Goal: Task Accomplishment & Management: Complete application form

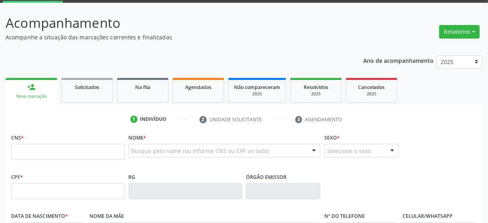
scroll to position [41, 0]
click at [50, 144] on input "text" at bounding box center [68, 152] width 114 height 16
click at [174, 155] on div "Busque pelo nome (ou informe CNS ou CPF ao lado)" at bounding box center [225, 151] width 192 height 14
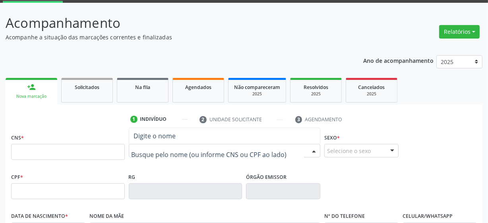
paste input "JOAO LEILSON OLIVEIRA LIMA"
type input "JOAO LEILSON OLIVEIRA LIMA"
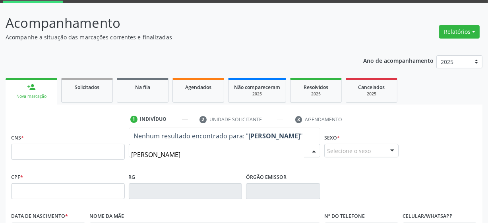
click at [227, 152] on input "JOAO LEILSON OLIVEIRA LIMA" at bounding box center [218, 155] width 173 height 16
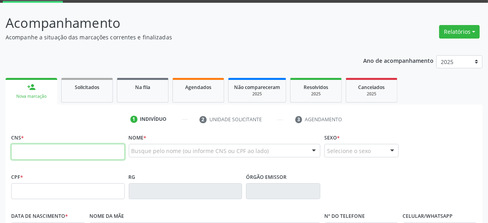
click at [65, 155] on input "text" at bounding box center [68, 152] width 114 height 16
click at [42, 151] on input "text" at bounding box center [68, 152] width 114 height 16
paste input "898 0500 5946 6644"
type input "898 0500 5946 6644"
type input "[DATE]"
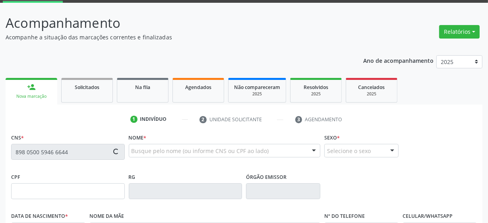
type input "[PERSON_NAME]"
type input "(87) 99968-1809"
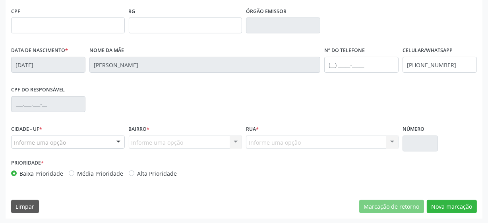
scroll to position [207, 0]
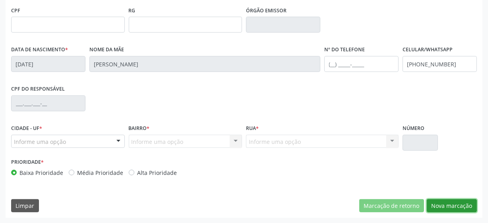
click at [450, 204] on button "Nova marcação" at bounding box center [452, 206] width 50 height 14
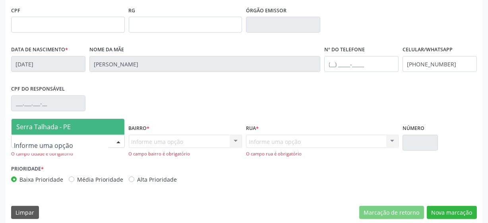
click at [73, 123] on span "Serra Talhada - PE" at bounding box center [68, 127] width 113 height 16
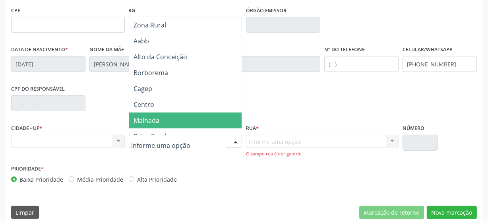
click at [60, 140] on div "Nenhum resultado encontrado para: " " Não há nenhuma opção para ser exibida." at bounding box center [68, 142] width 114 height 14
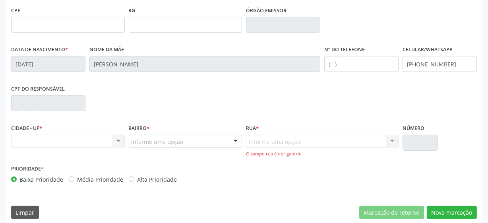
click at [112, 142] on div "Nenhum resultado encontrado para: " " Não há nenhuma opção para ser exibida." at bounding box center [68, 142] width 114 height 14
click at [115, 141] on div "Nenhum resultado encontrado para: " " Não há nenhuma opção para ser exibida." at bounding box center [68, 142] width 114 height 14
click at [123, 141] on div "Nenhum resultado encontrado para: " " Não há nenhuma opção para ser exibida." at bounding box center [68, 142] width 114 height 14
click at [77, 137] on div "Nenhum resultado encontrado para: " " Não há nenhuma opção para ser exibida." at bounding box center [68, 142] width 114 height 14
click at [118, 143] on div "Nenhum resultado encontrado para: " " Não há nenhuma opção para ser exibida." at bounding box center [68, 142] width 114 height 14
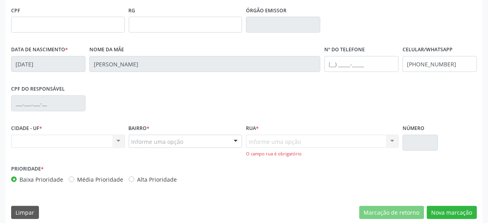
click at [275, 139] on div "Informe uma opção Nenhum resultado encontrado para: " " Nenhuma opção encontrad…" at bounding box center [322, 146] width 153 height 23
click at [274, 140] on div "Informe uma opção Nenhum resultado encontrado para: " " Nenhuma opção encontrad…" at bounding box center [322, 146] width 153 height 23
drag, startPoint x: 274, startPoint y: 140, endPoint x: 131, endPoint y: 111, distance: 146.3
click at [273, 140] on div "Informe uma opção Nenhum resultado encontrado para: " " Nenhuma opção encontrad…" at bounding box center [322, 146] width 153 height 23
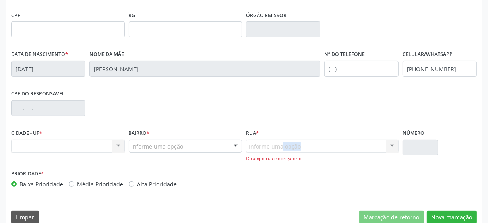
scroll to position [215, 0]
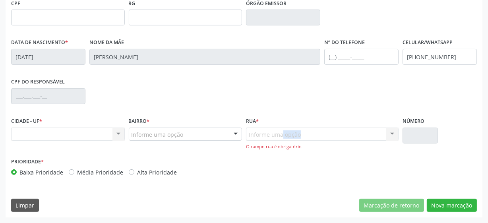
click at [270, 138] on div "Informe uma opção Nenhum resultado encontrado para: " " Nenhuma opção encontrad…" at bounding box center [322, 139] width 153 height 23
click at [198, 135] on div "Informe uma opção" at bounding box center [186, 135] width 114 height 14
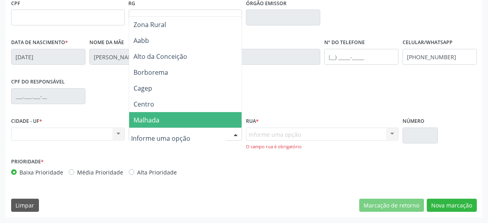
click at [198, 135] on input "text" at bounding box center [179, 138] width 95 height 16
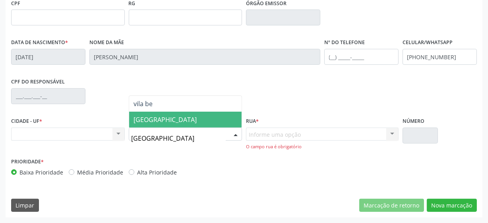
type input "vila bela"
click at [178, 118] on span "[GEOGRAPHIC_DATA]" at bounding box center [185, 120] width 113 height 16
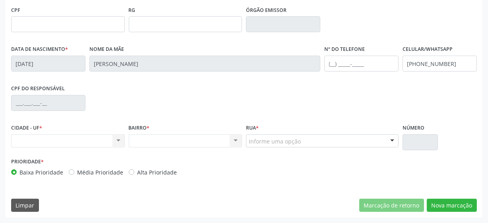
scroll to position [207, 0]
click at [154, 143] on div "Nenhum resultado encontrado para: " " Não há nenhuma opção para ser exibida." at bounding box center [186, 142] width 114 height 14
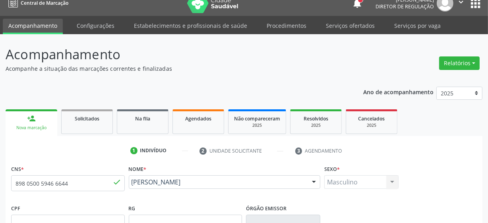
scroll to position [0, 0]
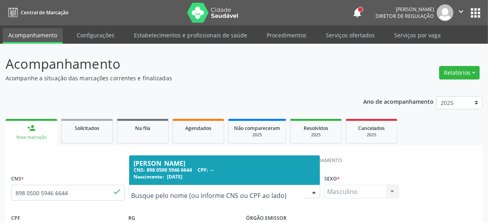
click at [205, 192] on input "text" at bounding box center [218, 196] width 173 height 16
click at [160, 177] on span "Nascimento:" at bounding box center [149, 176] width 31 height 7
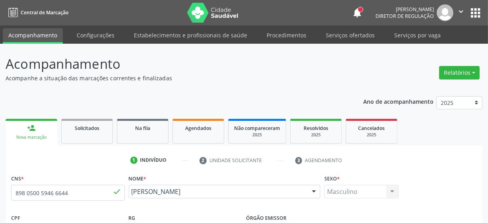
scroll to position [207, 0]
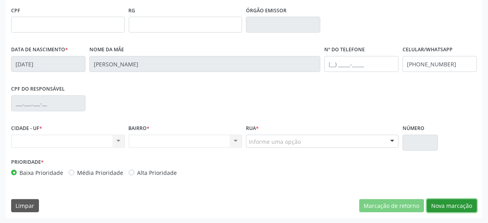
click at [453, 203] on button "Nova marcação" at bounding box center [452, 206] width 50 height 14
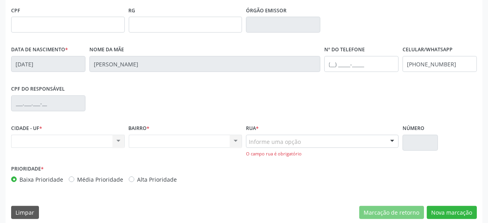
click at [112, 145] on div "Nenhum resultado encontrado para: " " Não há nenhuma opção para ser exibida." at bounding box center [68, 142] width 114 height 14
click at [117, 144] on div "Nenhum resultado encontrado para: " " Não há nenhuma opção para ser exibida." at bounding box center [68, 142] width 114 height 14
click at [91, 139] on div "Nenhum resultado encontrado para: " " Não há nenhuma opção para ser exibida." at bounding box center [68, 142] width 114 height 14
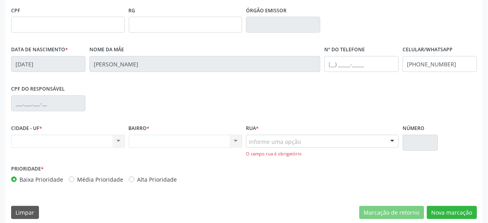
click at [91, 139] on div "Nenhum resultado encontrado para: " " Não há nenhuma opção para ser exibida." at bounding box center [68, 142] width 114 height 14
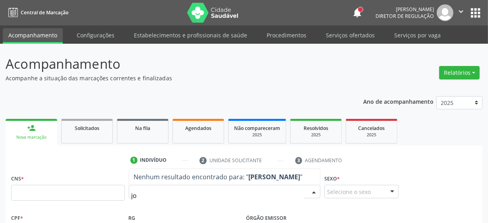
type input "j"
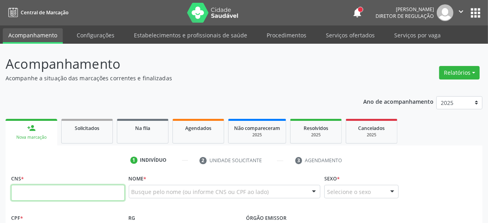
click at [60, 195] on input "text" at bounding box center [68, 193] width 114 height 16
paste input "704 0058 1921 1364"
type input "704 0058 1921 1364"
type input "460.732.564-34"
type input "[DATE]"
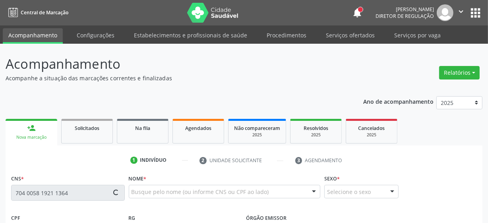
type input "[PERSON_NAME]"
type input "[PHONE_NUMBER]"
type input "212.402.214-87"
type input "13"
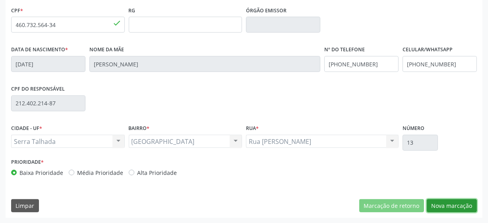
click at [454, 206] on button "Nova marcação" at bounding box center [452, 206] width 50 height 14
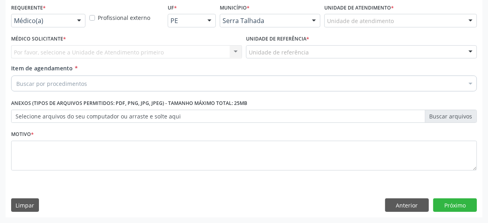
scroll to position [170, 0]
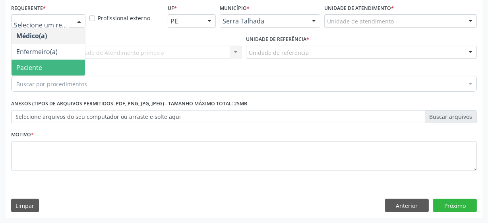
click at [42, 66] on span "Paciente" at bounding box center [49, 68] width 74 height 16
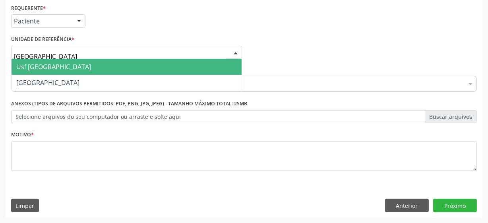
type input "vila bela"
click at [51, 70] on span "Usf [GEOGRAPHIC_DATA]" at bounding box center [53, 66] width 75 height 9
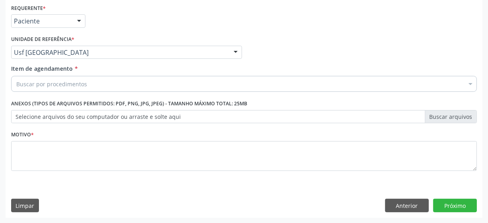
click at [94, 88] on div "Buscar por procedimentos" at bounding box center [244, 84] width 466 height 16
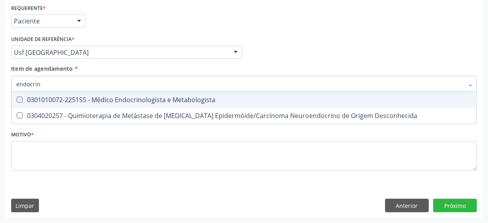
type input "endocrino"
click at [129, 99] on div "0301010072-225155 - Médico Endocrinologista e Metabologista" at bounding box center [243, 100] width 455 height 6
checkbox Metabologista "true"
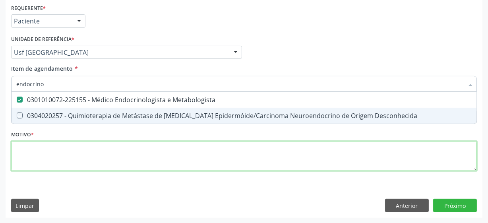
click at [121, 154] on div "Requerente * Paciente Médico(a) Enfermeiro(a) Paciente Nenhum resultado encontr…" at bounding box center [244, 92] width 466 height 180
checkbox Desconhecida "true"
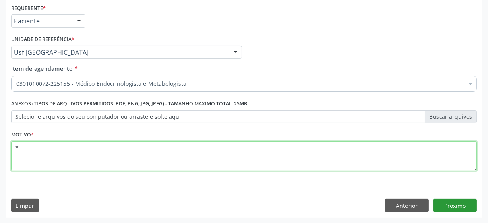
type textarea "*"
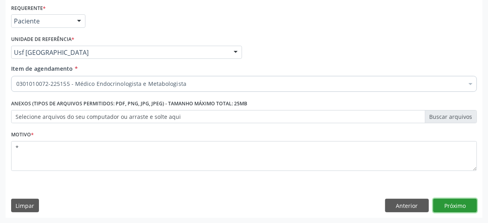
click at [467, 208] on button "Próximo" at bounding box center [455, 206] width 44 height 14
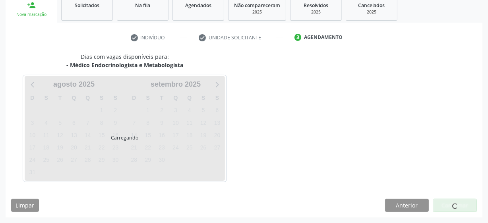
scroll to position [122, 0]
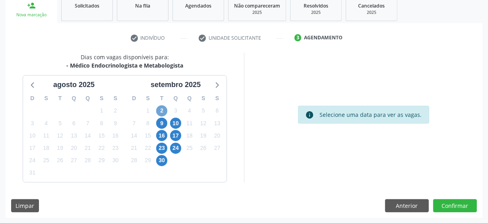
click at [163, 113] on span "2" at bounding box center [161, 110] width 11 height 11
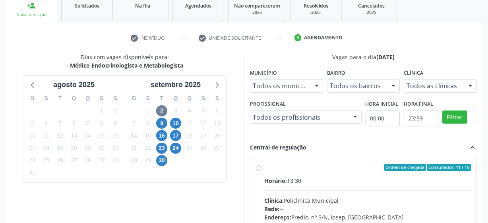
click at [264, 169] on label "Ordem de chegada Consumidos: 11 / 15 Horário: 13:30 Clínica: Policlinica Munici…" at bounding box center [367, 225] width 207 height 122
click at [260, 169] on input "Ordem de chegada Consumidos: 11 / 15 Horário: 13:30 Clínica: Policlinica Munici…" at bounding box center [259, 167] width 6 height 7
radio input "true"
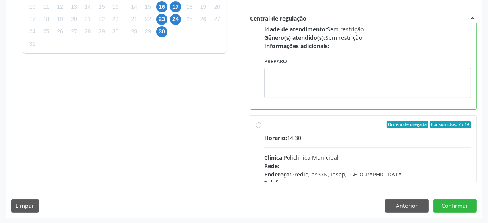
scroll to position [144, 0]
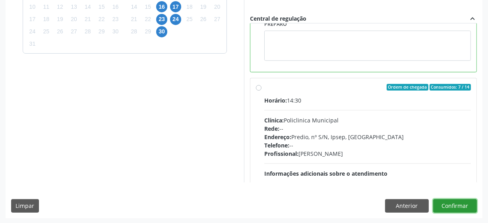
click at [464, 205] on button "Confirmar" at bounding box center [455, 206] width 44 height 14
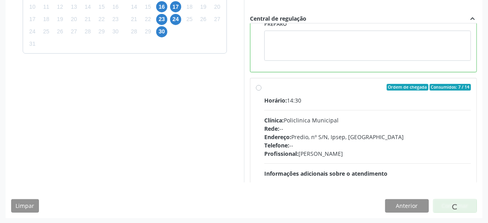
scroll to position [39, 0]
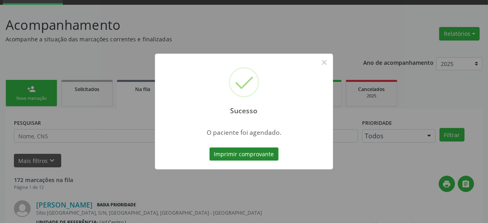
click at [239, 152] on button "Imprimir comprovante" at bounding box center [243, 154] width 69 height 14
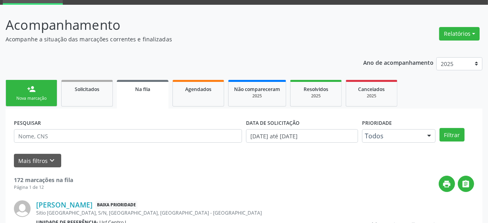
click at [30, 96] on div "Nova marcação" at bounding box center [32, 98] width 40 height 6
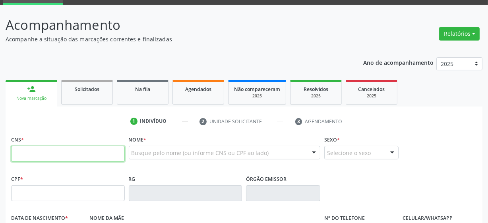
click at [52, 152] on input "text" at bounding box center [68, 154] width 114 height 16
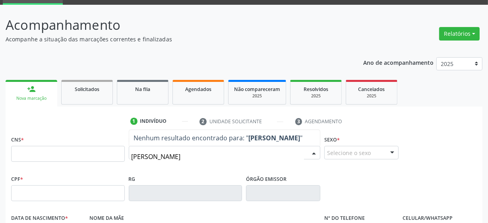
type input "[PERSON_NAME]"
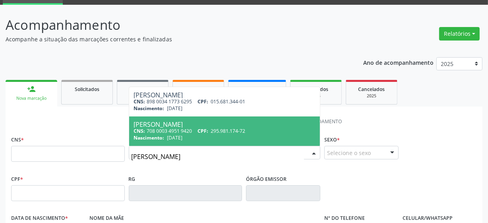
click at [212, 123] on div "[PERSON_NAME]" at bounding box center [225, 124] width 182 height 6
type input "708 0003 4951 9420"
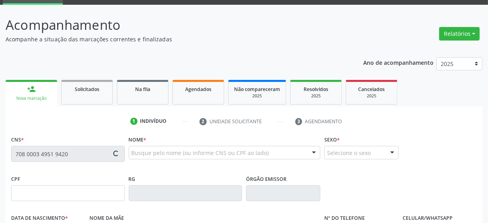
type input "295.981.174-72"
type input "[DATE]"
type input "[PERSON_NAME]"
type input "[PHONE_NUMBER]"
type input "12"
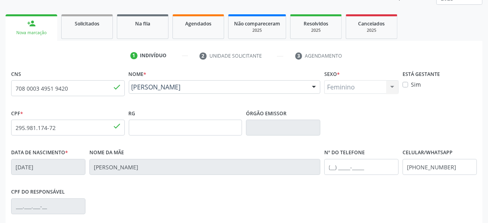
scroll to position [207, 0]
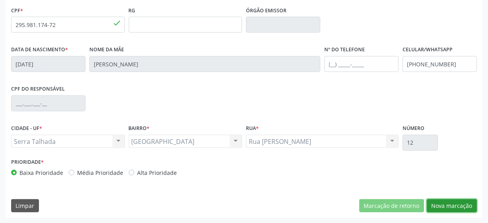
click at [459, 204] on button "Nova marcação" at bounding box center [452, 206] width 50 height 14
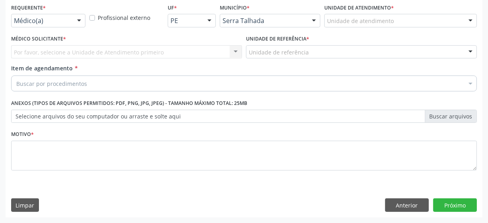
scroll to position [170, 0]
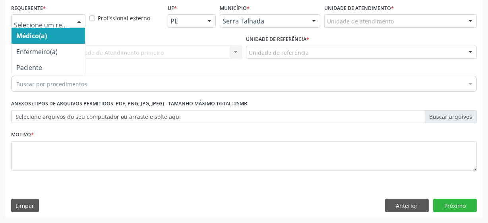
click at [72, 21] on div at bounding box center [48, 21] width 74 height 14
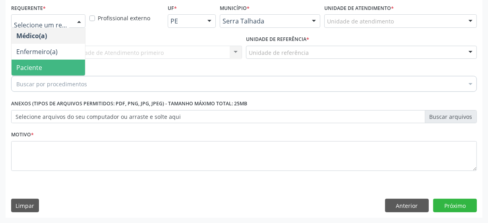
click at [48, 69] on span "Paciente" at bounding box center [49, 68] width 74 height 16
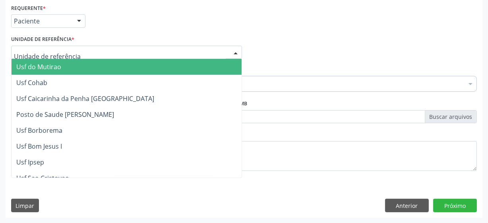
click at [93, 56] on div at bounding box center [126, 53] width 231 height 14
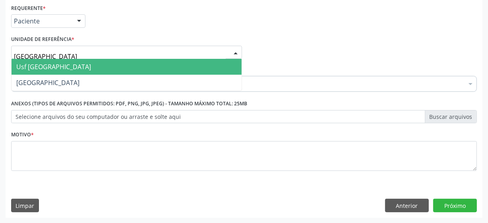
type input "vila bela"
click at [74, 64] on span "Usf [GEOGRAPHIC_DATA]" at bounding box center [127, 67] width 230 height 16
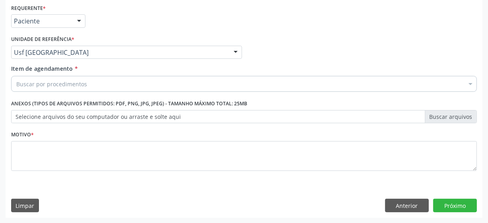
click at [66, 88] on div "Buscar por procedimentos" at bounding box center [244, 84] width 466 height 16
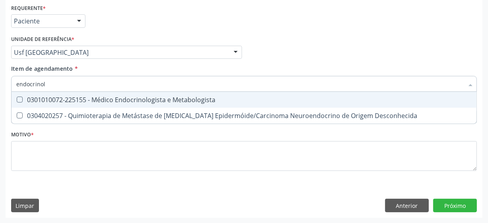
type input "endocrinolo"
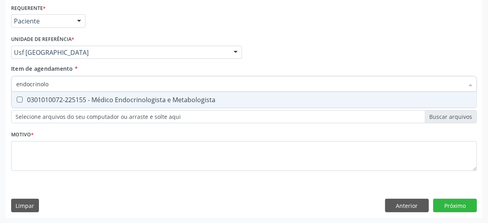
click at [91, 104] on span "0301010072-225155 - Médico Endocrinologista e Metabologista" at bounding box center [244, 100] width 465 height 16
checkbox Metabologista "true"
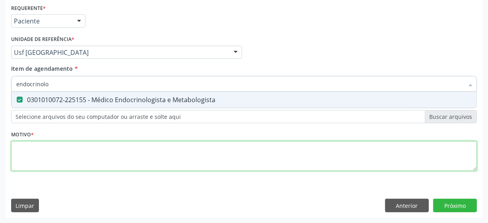
click at [97, 154] on div "Requerente * Paciente Médico(a) Enfermeiro(a) Paciente Nenhum resultado encontr…" at bounding box center [244, 92] width 466 height 180
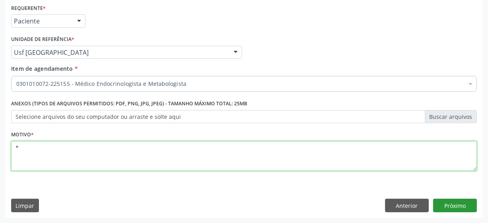
type textarea "*"
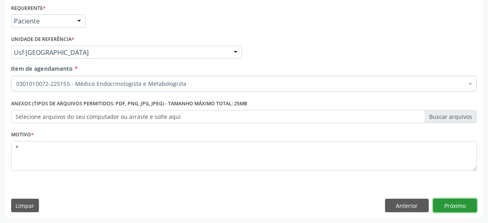
click at [453, 205] on button "Próximo" at bounding box center [455, 206] width 44 height 14
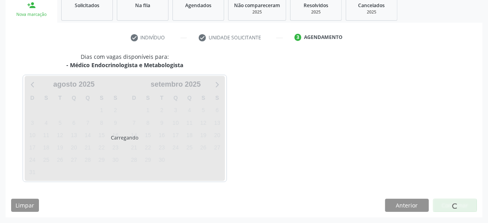
scroll to position [122, 0]
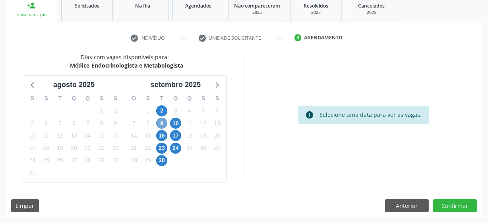
click at [165, 122] on span "9" at bounding box center [161, 123] width 11 height 11
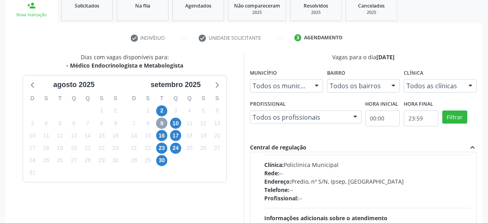
scroll to position [0, 0]
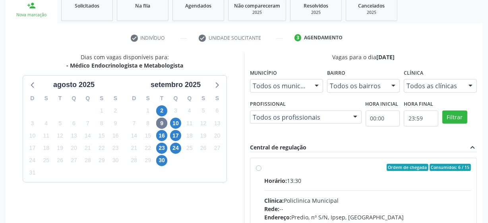
click at [264, 167] on label "Ordem de chegada Consumidos: 6 / 15 Horário: 13:30 Clínica: Policlinica Municip…" at bounding box center [367, 225] width 207 height 122
click at [258, 167] on input "Ordem de chegada Consumidos: 6 / 15 Horário: 13:30 Clínica: Policlinica Municip…" at bounding box center [259, 167] width 6 height 7
radio input "true"
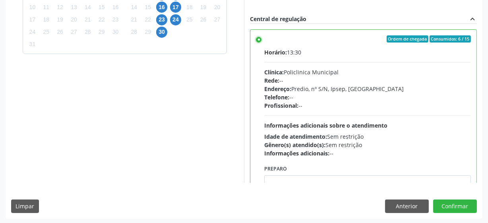
scroll to position [251, 0]
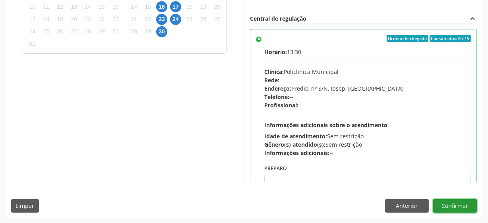
click at [459, 205] on button "Confirmar" at bounding box center [455, 206] width 44 height 14
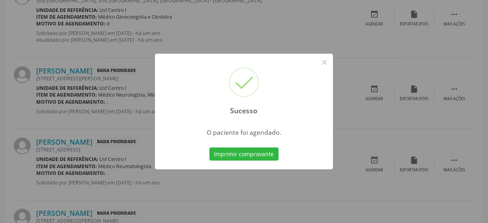
scroll to position [39, 0]
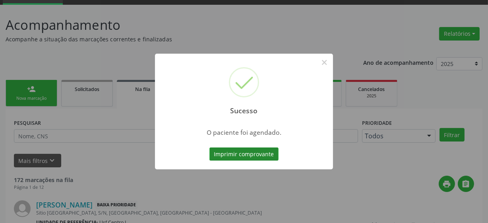
click at [250, 158] on button "Imprimir comprovante" at bounding box center [243, 154] width 69 height 14
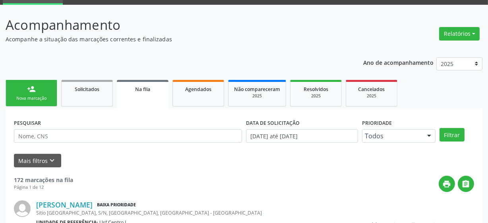
click at [35, 92] on div "person_add" at bounding box center [31, 89] width 9 height 9
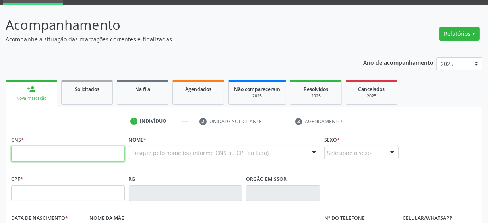
click at [40, 154] on input "text" at bounding box center [68, 154] width 114 height 16
type input "700 0066 1376 1804"
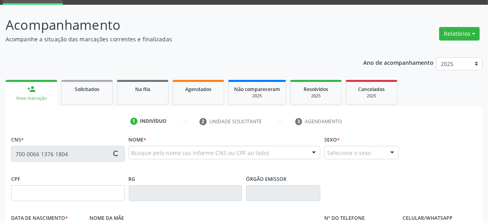
type input "105.129.794-05"
type input "[DATE]"
type input "[PERSON_NAME]"
type input "[PHONE_NUMBER]"
type input "10"
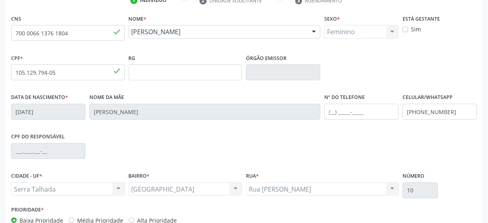
scroll to position [207, 0]
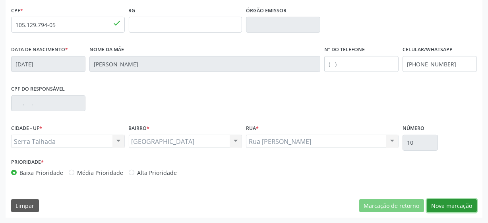
click at [460, 203] on button "Nova marcação" at bounding box center [452, 206] width 50 height 14
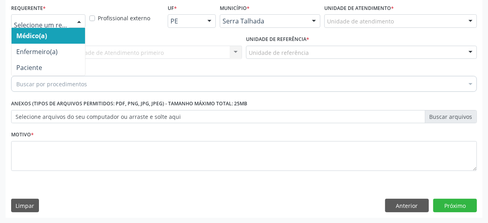
click at [79, 18] on div at bounding box center [79, 22] width 12 height 14
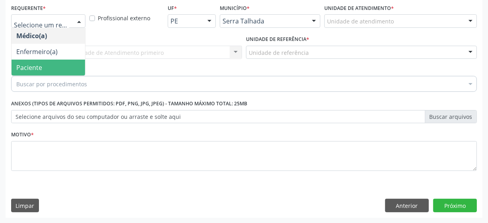
click at [76, 70] on span "Paciente" at bounding box center [49, 68] width 74 height 16
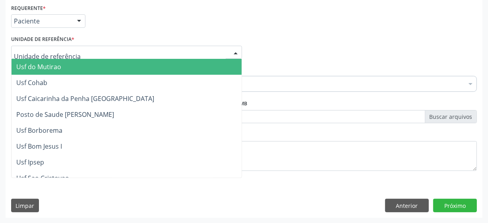
click at [105, 56] on div at bounding box center [126, 53] width 231 height 14
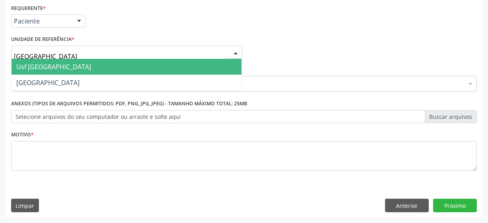
type input "vila bela"
click at [105, 62] on span "Usf [GEOGRAPHIC_DATA]" at bounding box center [127, 67] width 230 height 16
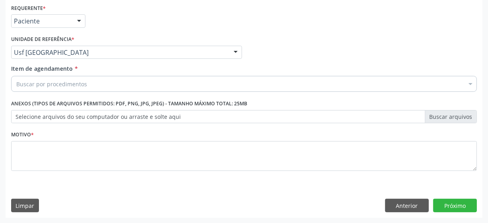
click at [90, 85] on div "Buscar por procedimentos" at bounding box center [244, 84] width 466 height 16
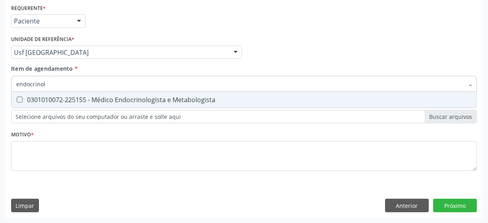
type input "endocrinolo"
click at [120, 103] on div "0301010072-225155 - Médico Endocrinologista e Metabologista" at bounding box center [243, 100] width 455 height 6
checkbox Metabologista "true"
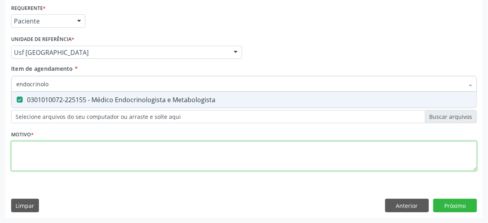
click at [92, 155] on div "Requerente * Paciente Médico(a) Enfermeiro(a) Paciente Nenhum resultado encontr…" at bounding box center [244, 92] width 466 height 180
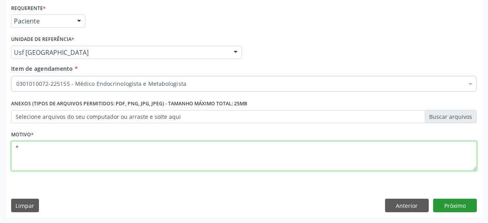
type textarea "*"
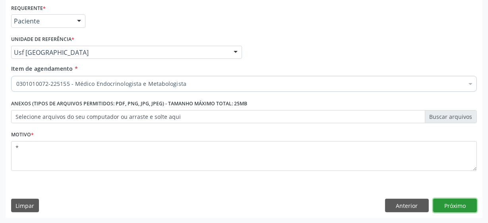
click at [467, 208] on button "Próximo" at bounding box center [455, 206] width 44 height 14
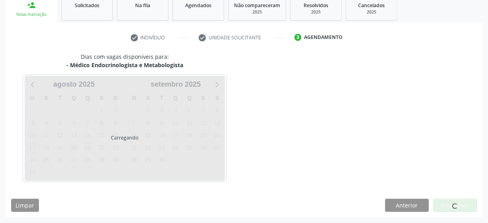
scroll to position [122, 0]
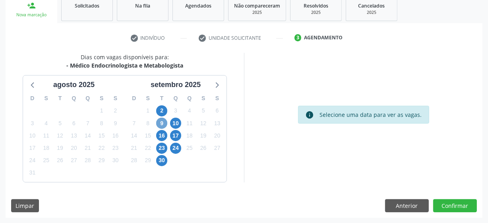
click at [159, 120] on span "9" at bounding box center [161, 123] width 11 height 11
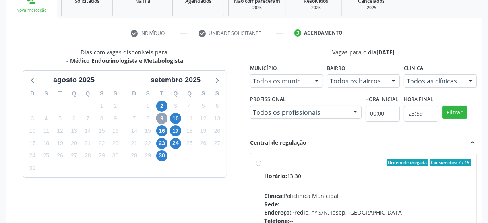
scroll to position [159, 0]
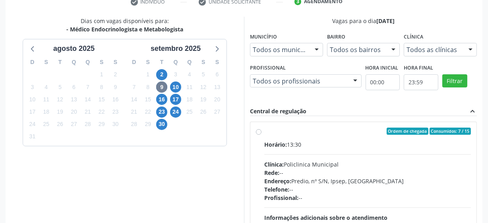
click at [264, 133] on label "Ordem de chegada Consumidos: 7 / 15 Horário: 13:30 Clínica: Policlinica Municip…" at bounding box center [367, 189] width 207 height 122
click at [258, 133] on input "Ordem de chegada Consumidos: 7 / 15 Horário: 13:30 Clínica: Policlinica Municip…" at bounding box center [259, 131] width 6 height 7
radio input "true"
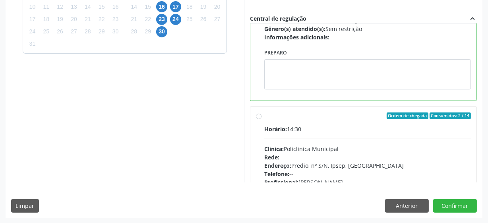
scroll to position [144, 0]
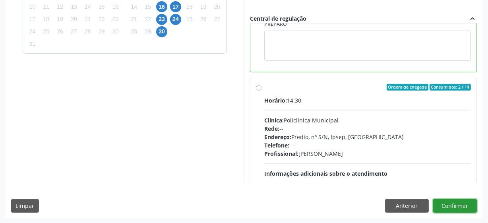
click at [441, 203] on button "Confirmar" at bounding box center [455, 206] width 44 height 14
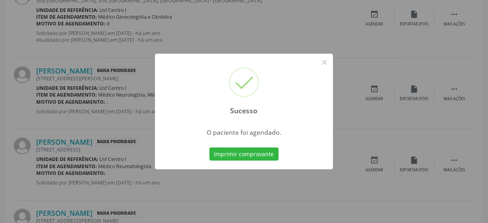
scroll to position [39, 0]
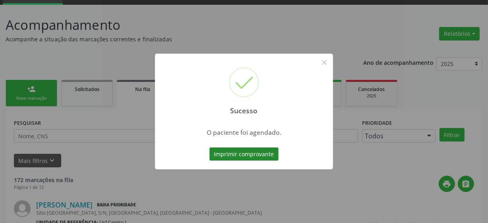
click at [248, 159] on button "Imprimir comprovante" at bounding box center [243, 154] width 69 height 14
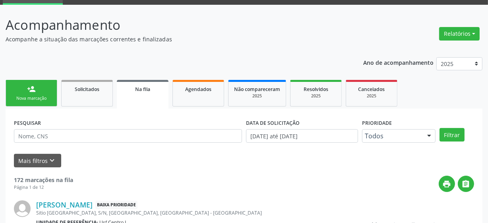
click at [20, 95] on div "Nova marcação" at bounding box center [32, 98] width 40 height 6
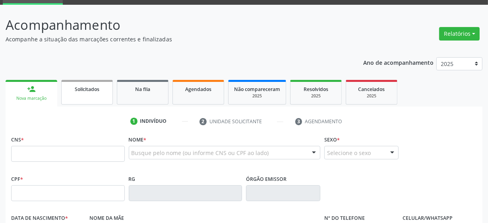
click at [75, 99] on link "Solicitados" at bounding box center [87, 92] width 52 height 25
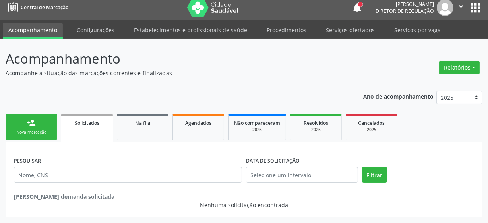
scroll to position [5, 0]
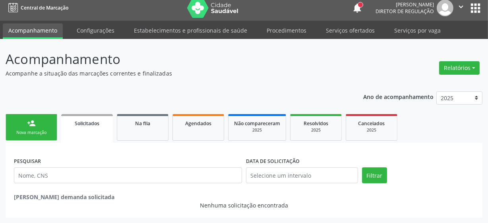
click at [21, 108] on div "Ano de acompanhamento 2025 2024 person_add Nova marcação Solicitados Na fila Ag…" at bounding box center [244, 152] width 477 height 132
click at [29, 126] on div "person_add" at bounding box center [31, 123] width 9 height 9
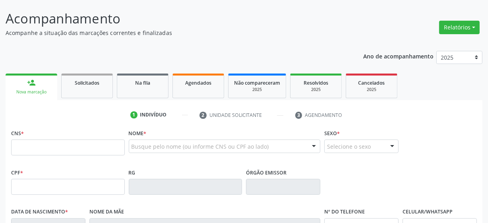
scroll to position [77, 0]
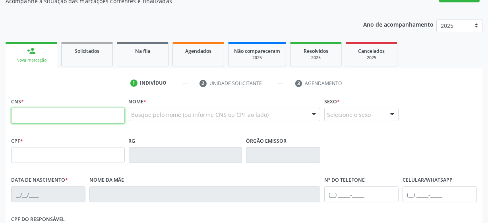
click at [43, 119] on input "text" at bounding box center [68, 116] width 114 height 16
type input "898 0034 5548 6365"
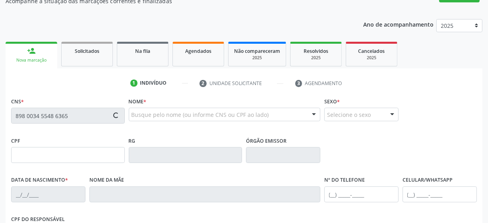
type input "[DATE]"
type input "S/N"
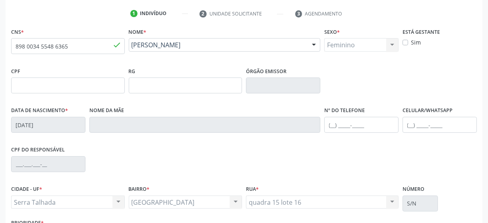
scroll to position [207, 0]
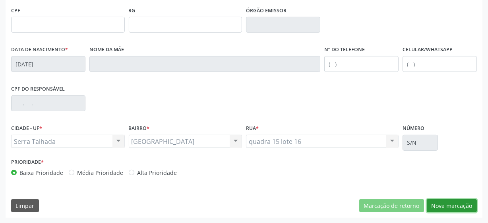
click at [437, 208] on button "Nova marcação" at bounding box center [452, 206] width 50 height 14
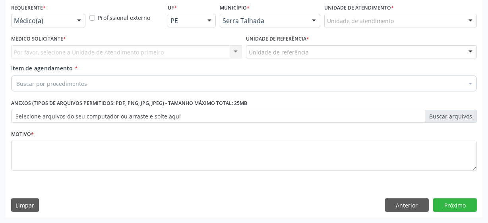
scroll to position [170, 0]
click at [52, 16] on div "Médico(a)" at bounding box center [48, 21] width 74 height 14
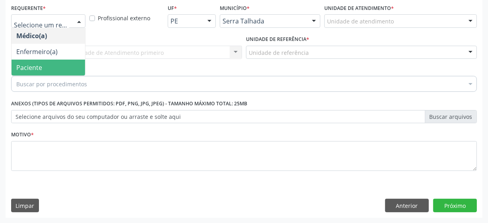
click at [48, 66] on span "Paciente" at bounding box center [49, 68] width 74 height 16
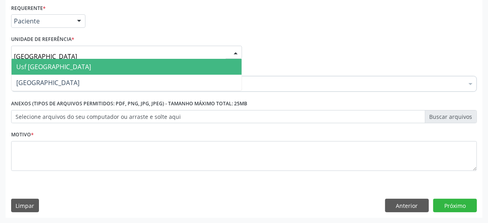
type input "vila bela"
click at [58, 62] on span "Usf [GEOGRAPHIC_DATA]" at bounding box center [127, 67] width 230 height 16
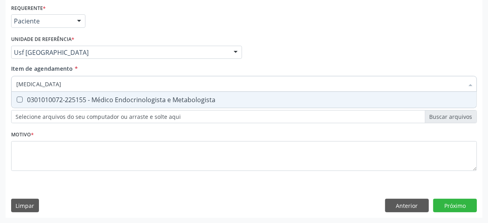
type input "endocrinologista"
click at [145, 99] on div "0301010072-225155 - Médico Endocrinologista e Metabologista" at bounding box center [243, 100] width 455 height 6
checkbox Metabologista "true"
click at [120, 116] on div "Requerente * Paciente Médico(a) Enfermeiro(a) Paciente Nenhum resultado encontr…" at bounding box center [244, 92] width 466 height 180
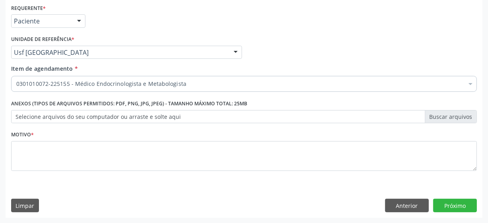
click at [95, 155] on div "Requerente * Paciente Médico(a) Enfermeiro(a) Paciente Nenhum resultado encontr…" at bounding box center [244, 92] width 466 height 180
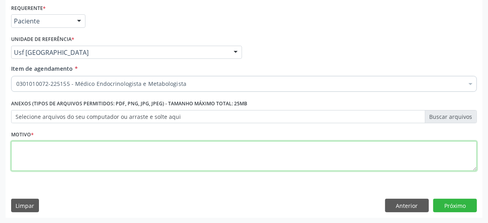
click at [110, 155] on textarea at bounding box center [244, 156] width 466 height 30
type textarea "***"
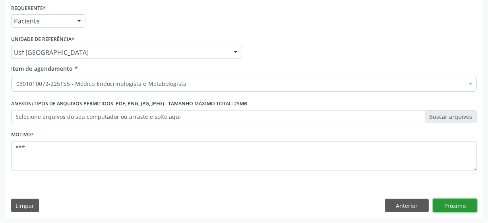
click at [459, 209] on button "Próximo" at bounding box center [455, 206] width 44 height 14
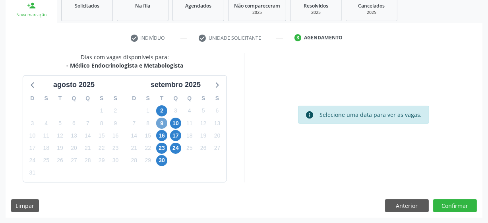
click at [162, 124] on span "9" at bounding box center [161, 123] width 11 height 11
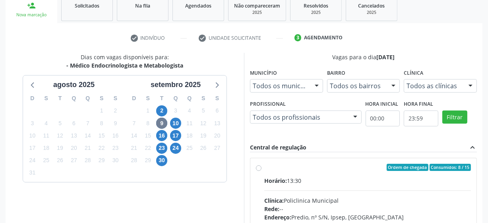
click at [264, 167] on label "Ordem de chegada Consumidos: 8 / 15 Horário: 13:30 Clínica: Policlinica Municip…" at bounding box center [367, 225] width 207 height 122
click at [259, 167] on input "Ordem de chegada Consumidos: 8 / 15 Horário: 13:30 Clínica: Policlinica Municip…" at bounding box center [259, 167] width 6 height 7
radio input "true"
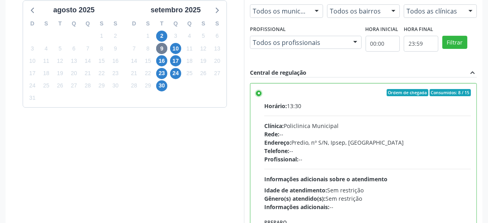
scroll to position [251, 0]
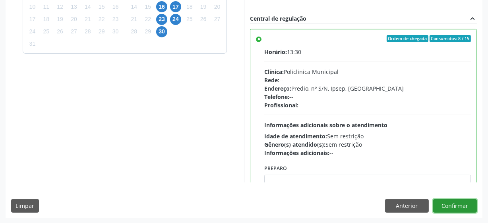
click at [444, 202] on button "Confirmar" at bounding box center [455, 206] width 44 height 14
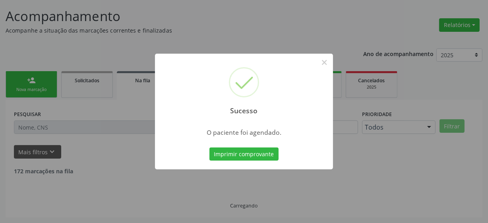
scroll to position [39, 0]
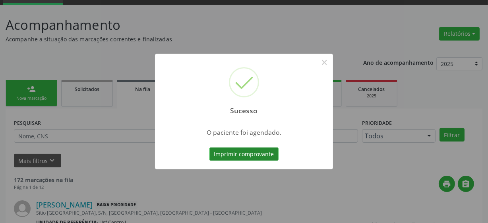
click at [254, 156] on button "Imprimir comprovante" at bounding box center [243, 154] width 69 height 14
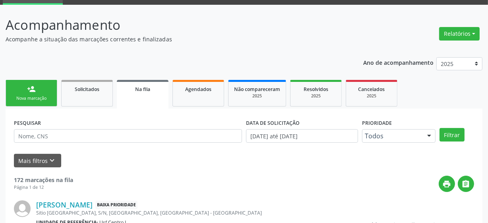
click at [41, 99] on div "Nova marcação" at bounding box center [32, 98] width 40 height 6
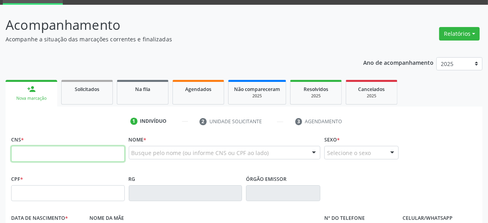
click at [71, 153] on input "text" at bounding box center [68, 154] width 114 height 16
type input "701 8062 1450 1478"
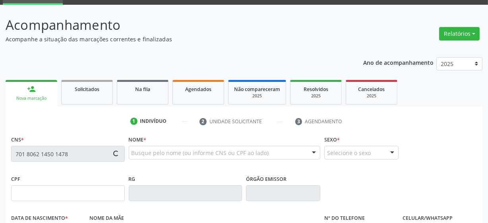
type input "[DATE]"
type input "[PERSON_NAME]"
type input "[PHONE_NUMBER]"
type input "8"
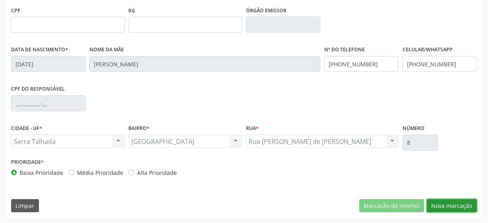
click at [468, 209] on button "Nova marcação" at bounding box center [452, 206] width 50 height 14
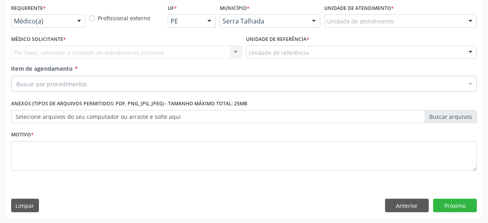
click at [40, 25] on div "Médico(a)" at bounding box center [48, 21] width 74 height 14
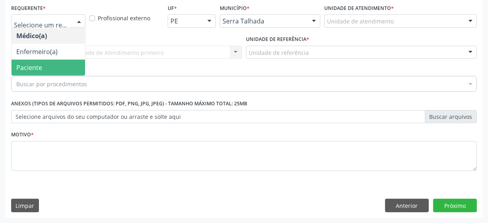
click at [32, 68] on span "Paciente" at bounding box center [29, 67] width 26 height 9
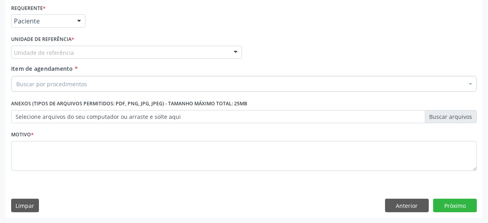
click at [92, 53] on div "Unidade de referência" at bounding box center [126, 53] width 231 height 14
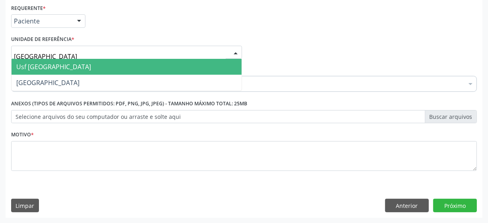
type input "vila bela"
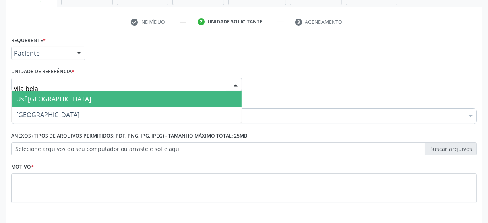
scroll to position [98, 0]
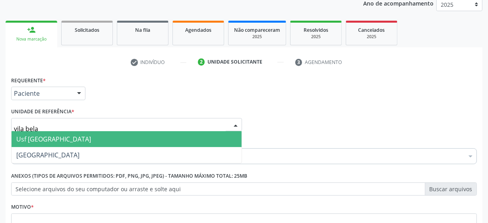
click at [80, 143] on span "Usf [GEOGRAPHIC_DATA]" at bounding box center [127, 139] width 230 height 16
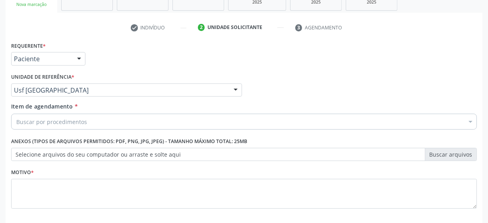
scroll to position [170, 0]
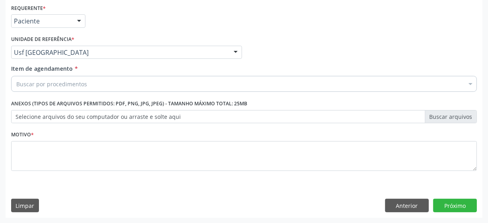
click at [103, 83] on div "Buscar por procedimentos" at bounding box center [244, 84] width 466 height 16
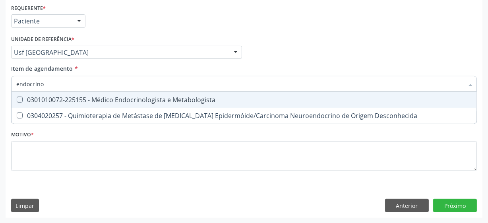
type input "endocrinol"
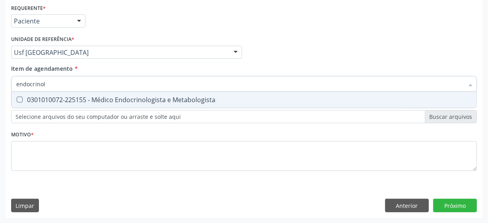
click at [120, 102] on div "0301010072-225155 - Médico Endocrinologista e Metabologista" at bounding box center [243, 100] width 455 height 6
checkbox Metabologista "true"
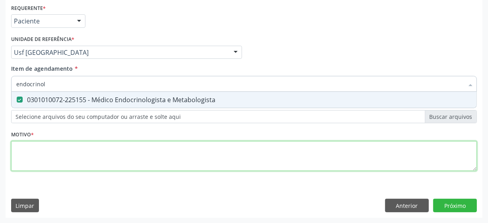
click at [76, 152] on div "Requerente * Paciente Médico(a) Enfermeiro(a) Paciente Nenhum resultado encontr…" at bounding box center [244, 92] width 466 height 180
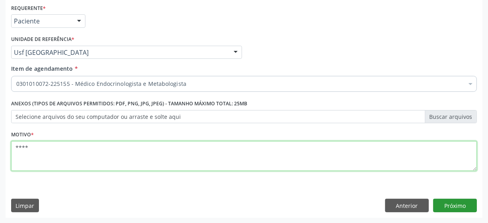
type textarea "****"
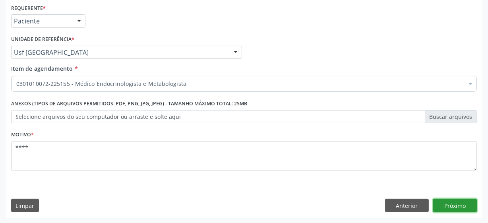
click at [456, 207] on button "Próximo" at bounding box center [455, 206] width 44 height 14
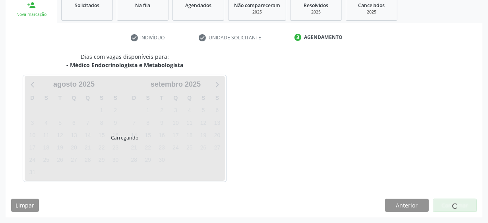
scroll to position [122, 0]
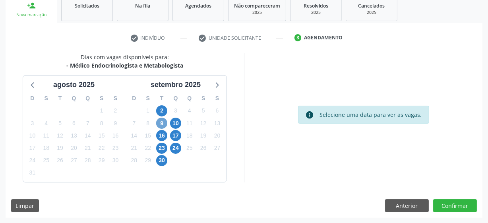
click at [165, 126] on span "9" at bounding box center [161, 123] width 11 height 11
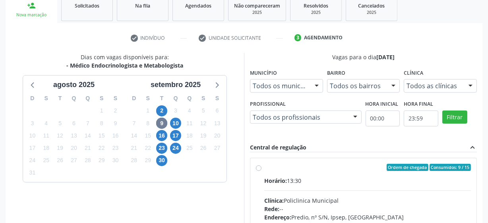
click at [264, 168] on label "Ordem de chegada Consumidos: 9 / 15 Horário: 13:30 Clínica: Policlinica Municip…" at bounding box center [367, 225] width 207 height 122
click at [258, 168] on input "Ordem de chegada Consumidos: 9 / 15 Horário: 13:30 Clínica: Policlinica Municip…" at bounding box center [259, 167] width 6 height 7
radio input "true"
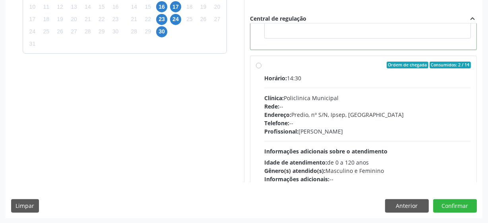
scroll to position [178, 0]
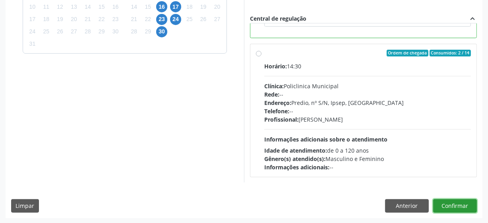
click at [441, 202] on button "Confirmar" at bounding box center [455, 206] width 44 height 14
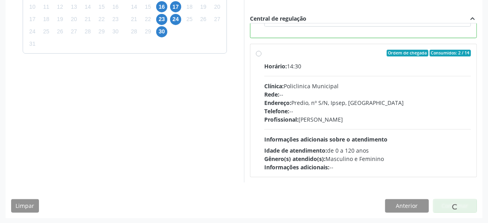
scroll to position [39, 0]
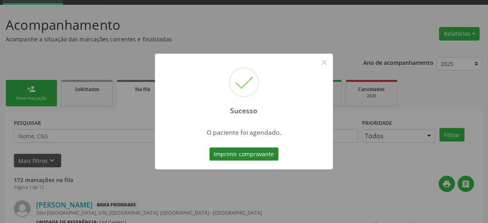
click at [233, 151] on button "Imprimir comprovante" at bounding box center [243, 154] width 69 height 14
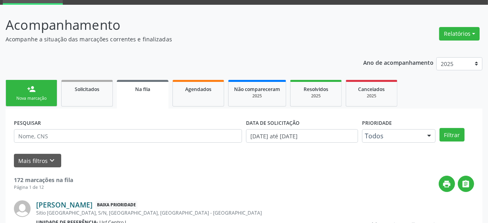
scroll to position [39, 0]
click at [28, 88] on div "person_add" at bounding box center [31, 89] width 9 height 9
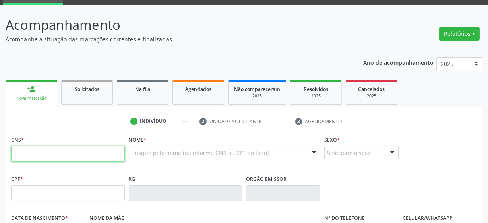
click at [29, 150] on input "text" at bounding box center [68, 154] width 114 height 16
type input "898 0037 2293 2302"
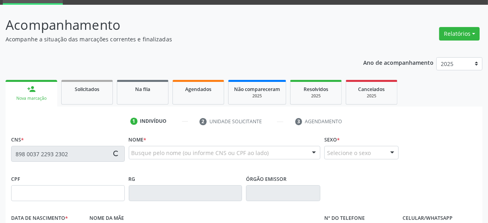
type input "04/04/1979"
type input "Cecilia Luiza da Silva Oliveira"
type input "(87) 99991-5404"
type input "36"
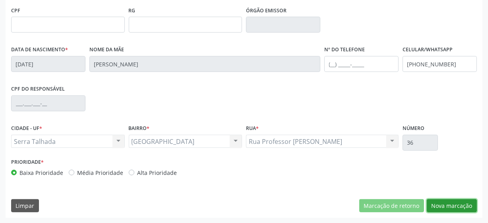
click at [441, 203] on button "Nova marcação" at bounding box center [452, 206] width 50 height 14
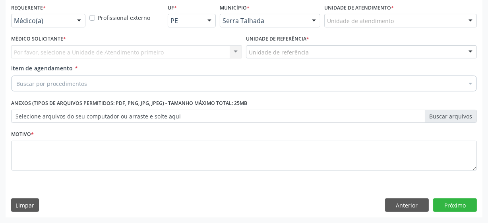
scroll to position [170, 0]
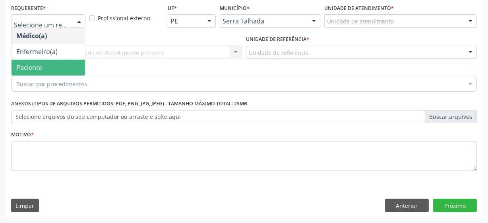
click at [42, 68] on span "Paciente" at bounding box center [49, 68] width 74 height 16
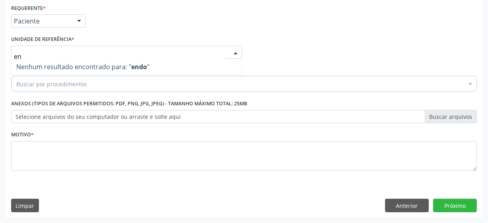
type input "e"
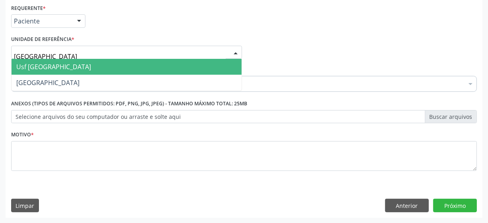
type input "vila bela"
click at [68, 64] on span "Usf [GEOGRAPHIC_DATA]" at bounding box center [127, 67] width 230 height 16
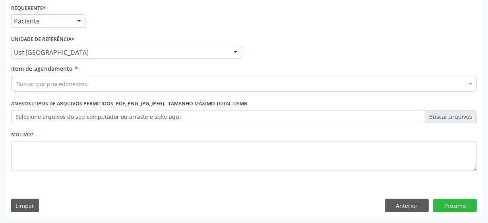
click at [64, 88] on div "Buscar por procedimentos" at bounding box center [244, 84] width 466 height 16
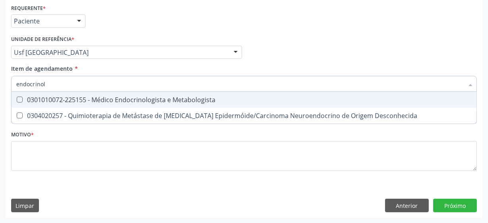
type input "endocrinolo"
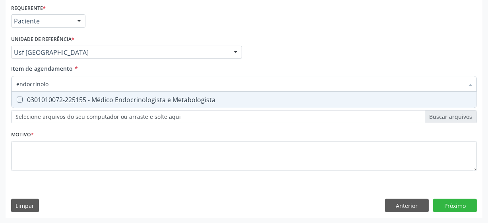
click at [205, 99] on div "0301010072-225155 - Médico Endocrinologista e Metabologista" at bounding box center [243, 100] width 455 height 6
checkbox Metabologista "true"
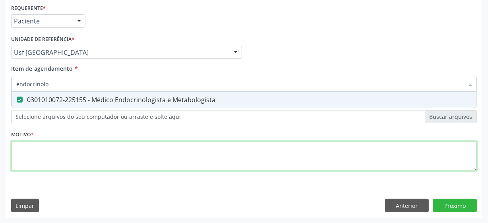
click at [88, 161] on div "Requerente * Paciente Médico(a) Enfermeiro(a) Paciente Nenhum resultado encontr…" at bounding box center [244, 92] width 466 height 180
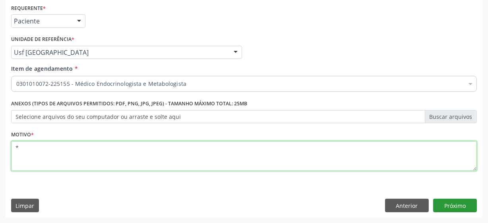
type textarea "*"
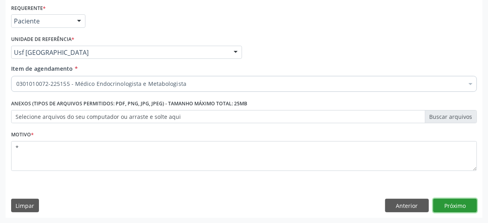
click at [448, 205] on button "Próximo" at bounding box center [455, 206] width 44 height 14
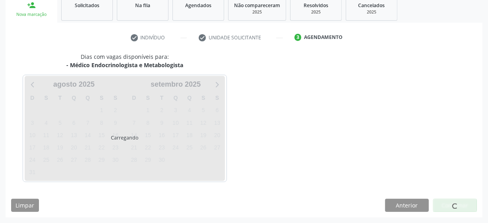
scroll to position [122, 0]
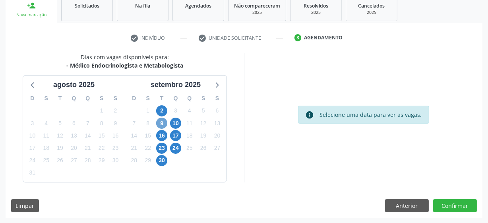
click at [163, 121] on span "9" at bounding box center [161, 123] width 11 height 11
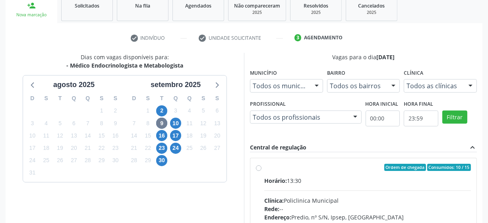
click at [264, 167] on label "Ordem de chegada Consumidos: 10 / 15 Horário: 13:30 Clínica: Policlinica Munici…" at bounding box center [367, 225] width 207 height 122
click at [258, 167] on input "Ordem de chegada Consumidos: 10 / 15 Horário: 13:30 Clínica: Policlinica Munici…" at bounding box center [259, 167] width 6 height 7
radio input "true"
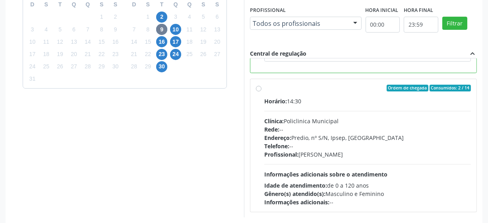
scroll to position [251, 0]
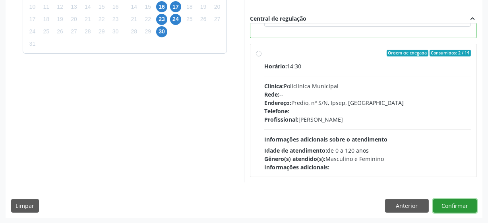
click at [449, 202] on button "Confirmar" at bounding box center [455, 206] width 44 height 14
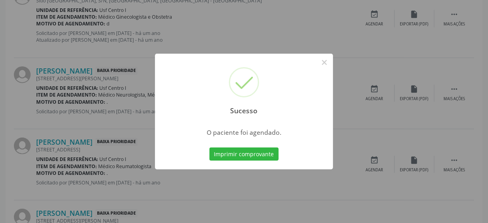
scroll to position [39, 0]
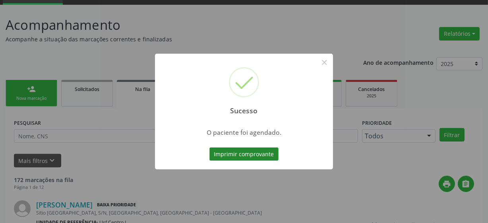
click at [240, 151] on button "Imprimir comprovante" at bounding box center [243, 154] width 69 height 14
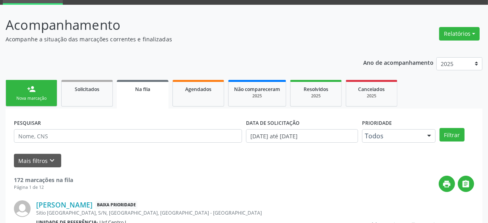
click at [30, 85] on div "person_add" at bounding box center [31, 89] width 9 height 9
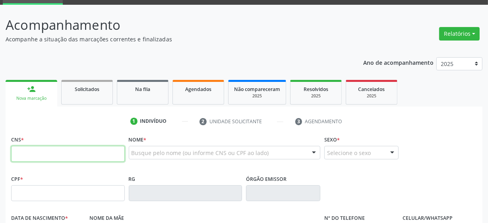
click at [56, 159] on input "text" at bounding box center [68, 154] width 114 height 16
type input "898 0037 3753 8907"
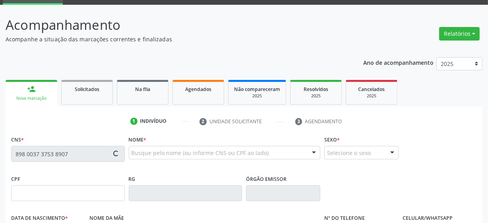
type input "07/12/2011"
type input "Rosa Maria da Silva"
type input "30"
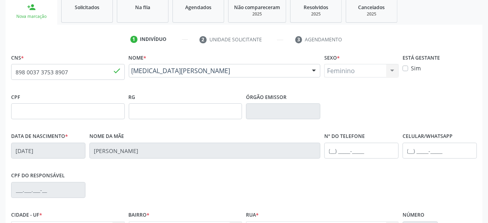
scroll to position [207, 0]
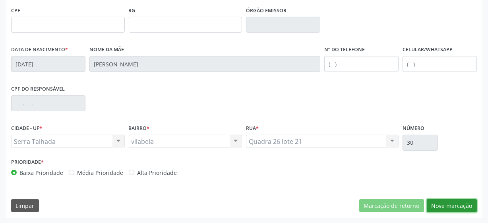
click at [454, 207] on button "Nova marcação" at bounding box center [452, 206] width 50 height 14
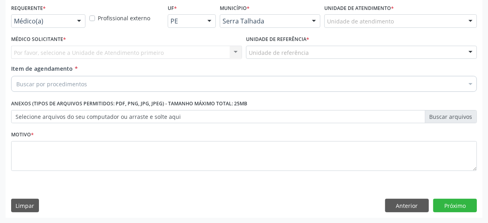
click at [62, 25] on div "Médico(a)" at bounding box center [48, 21] width 74 height 14
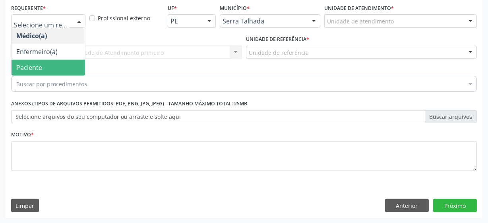
click at [52, 68] on span "Paciente" at bounding box center [49, 68] width 74 height 16
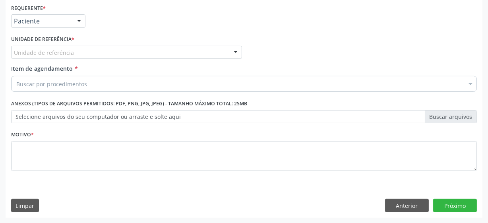
click at [79, 51] on div "Unidade de referência" at bounding box center [126, 53] width 231 height 14
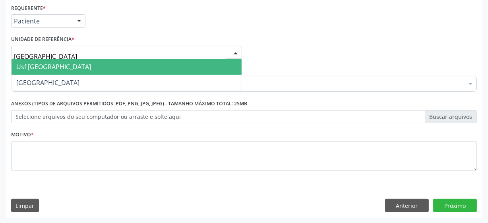
type input "vila bela"
click at [63, 72] on span "Usf [GEOGRAPHIC_DATA]" at bounding box center [127, 67] width 230 height 16
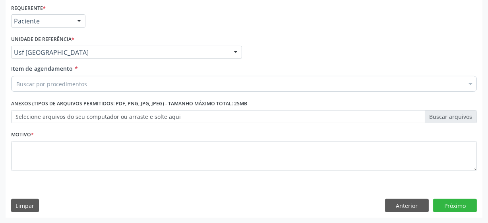
click at [124, 79] on div "Buscar por procedimentos" at bounding box center [244, 84] width 466 height 16
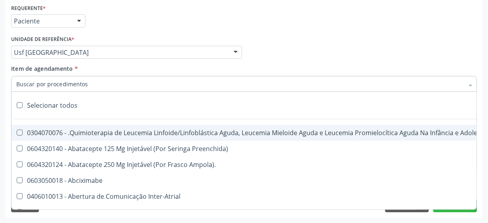
click at [126, 91] on input "Item de agendamento *" at bounding box center [239, 84] width 447 height 16
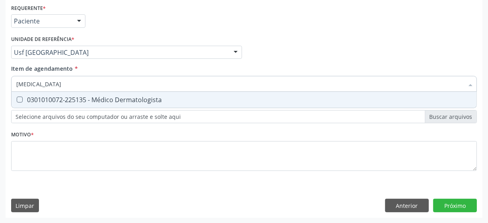
type input "dermatologista"
click at [113, 98] on div "0301010072-225135 - Médico Dermatologista" at bounding box center [243, 100] width 455 height 6
checkbox Dermatologista "true"
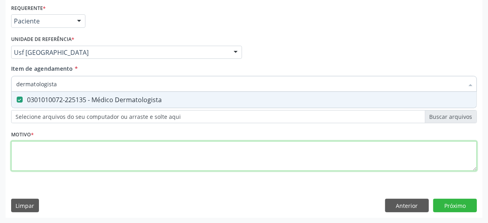
click at [90, 151] on div "Requerente * Paciente Médico(a) Enfermeiro(a) Paciente Nenhum resultado encontr…" at bounding box center [244, 92] width 466 height 180
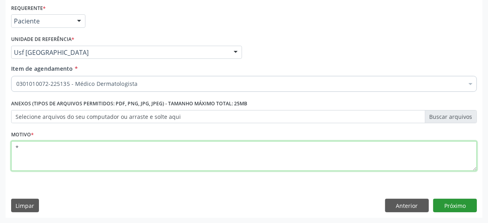
type textarea "*"
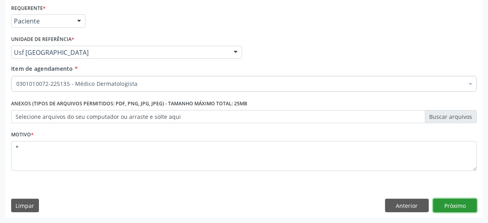
click at [449, 208] on button "Próximo" at bounding box center [455, 206] width 44 height 14
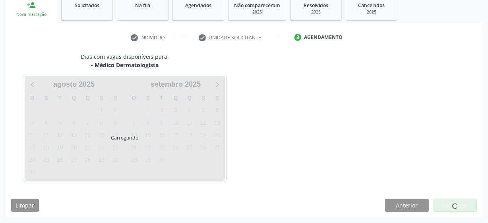
scroll to position [122, 0]
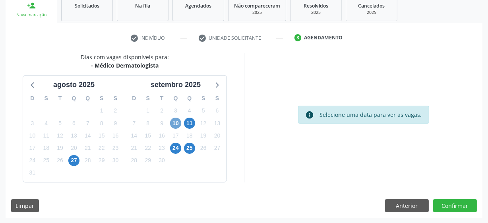
click at [176, 123] on span "10" at bounding box center [175, 123] width 11 height 11
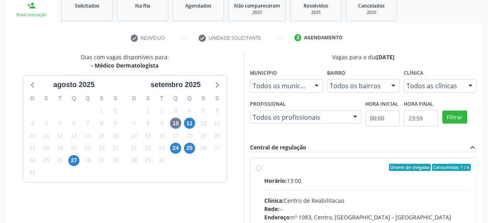
click at [264, 168] on label "Ordem de chegada Consumidos: 1 / 6 Horário: 13:00 Clínica: Centro de Reabilitac…" at bounding box center [367, 225] width 207 height 122
click at [259, 168] on input "Ordem de chegada Consumidos: 1 / 6 Horário: 13:00 Clínica: Centro de Reabilitac…" at bounding box center [259, 167] width 6 height 7
radio input "true"
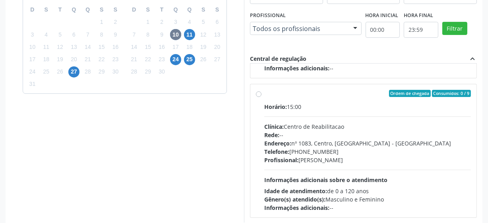
scroll to position [251, 0]
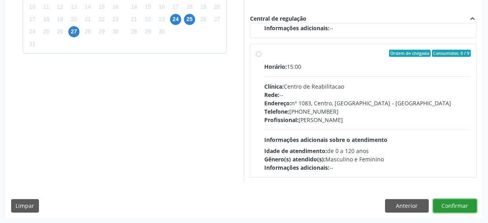
click at [450, 203] on button "Confirmar" at bounding box center [455, 206] width 44 height 14
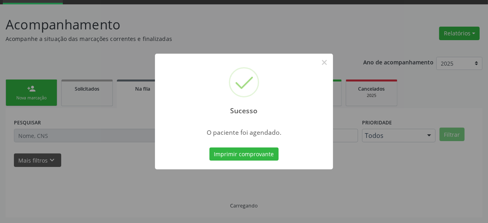
scroll to position [39, 0]
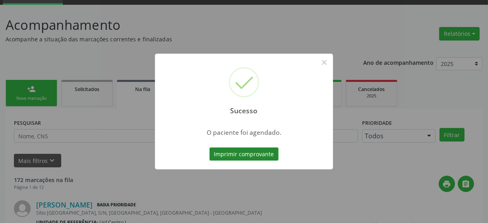
click at [231, 155] on button "Imprimir comprovante" at bounding box center [243, 154] width 69 height 14
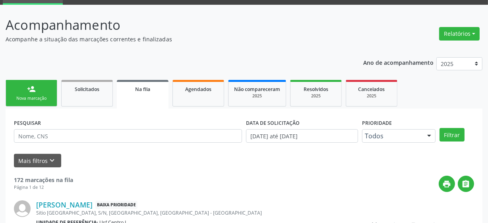
click at [39, 86] on link "person_add Nova marcação" at bounding box center [32, 93] width 52 height 27
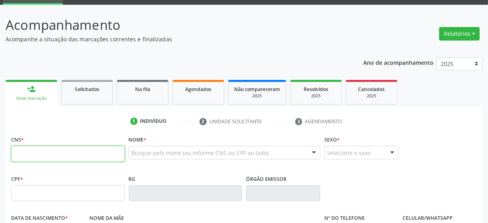
click at [77, 151] on input "text" at bounding box center [68, 154] width 114 height 16
type input "700 5044 5824 1060"
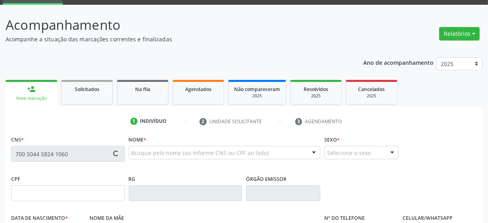
type input "083.080.774-80"
type input "27/08/1988"
type input "Edilma Magalhaes Nascimento"
type input "(87) 99950-6822"
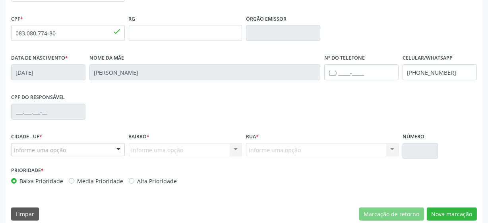
scroll to position [207, 0]
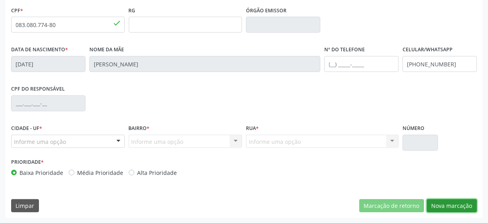
click at [457, 207] on button "Nova marcação" at bounding box center [452, 206] width 50 height 14
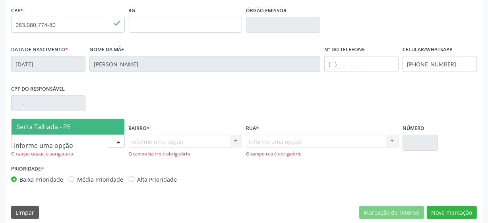
click at [67, 143] on div at bounding box center [68, 142] width 114 height 14
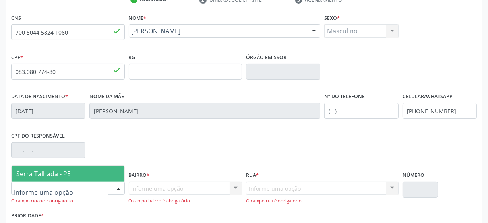
scroll to position [215, 0]
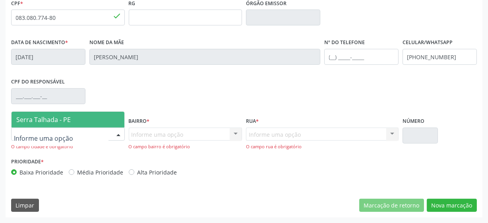
click at [88, 123] on span "Serra Talhada - PE" at bounding box center [68, 120] width 113 height 16
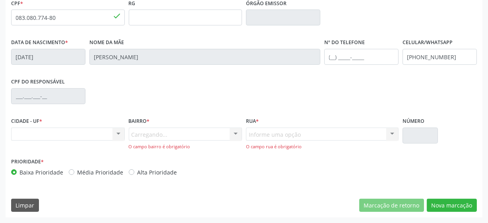
click at [88, 123] on div "CIDADE - UF * Nenhum resultado encontrado para: " " Não há nenhuma opção para s…" at bounding box center [68, 127] width 114 height 25
click at [117, 131] on div "Nenhum resultado encontrado para: " " Não há nenhuma opção para ser exibida." at bounding box center [68, 135] width 114 height 14
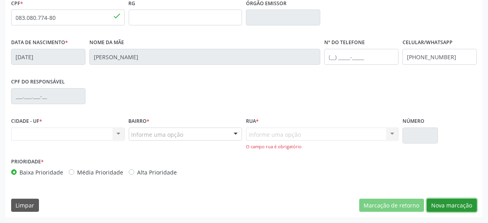
click at [445, 204] on button "Nova marcação" at bounding box center [452, 206] width 50 height 14
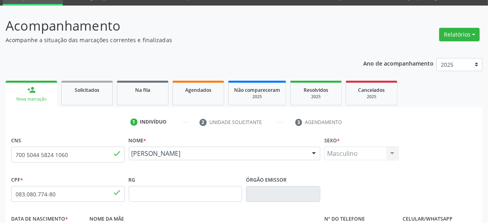
scroll to position [0, 0]
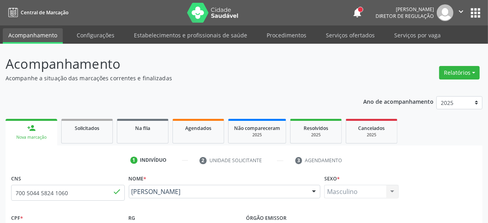
click at [401, 13] on span "Diretor de regulação" at bounding box center [405, 16] width 58 height 7
click at [407, 7] on div "[PERSON_NAME]" at bounding box center [405, 9] width 58 height 7
click at [406, 14] on span "Diretor de regulação" at bounding box center [405, 16] width 58 height 7
click at [23, 132] on link "person_add Nova marcação" at bounding box center [32, 132] width 52 height 27
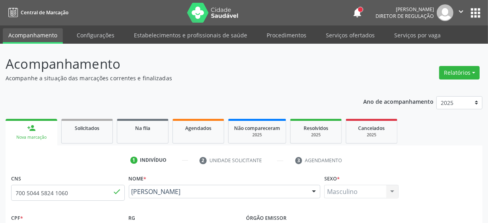
click at [41, 132] on link "person_add Nova marcação" at bounding box center [32, 132] width 52 height 27
click at [194, 132] on link "Agendados" at bounding box center [198, 131] width 52 height 25
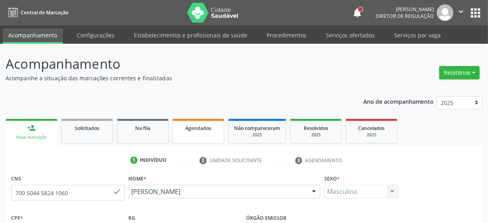
click at [194, 132] on link "Agendados" at bounding box center [198, 131] width 52 height 25
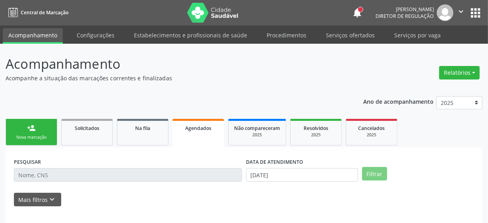
click at [194, 132] on link "Agendados" at bounding box center [198, 133] width 52 height 29
click at [40, 134] on link "person_add Nova marcação" at bounding box center [32, 132] width 52 height 27
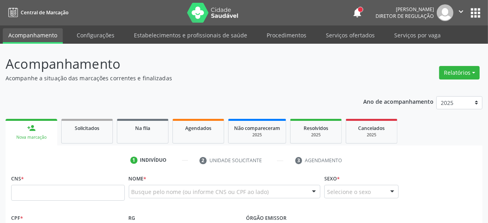
scroll to position [39, 0]
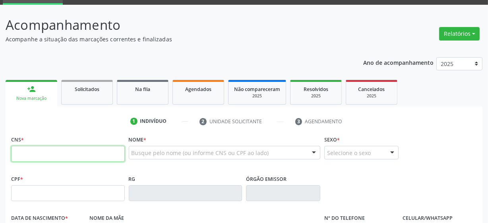
click at [36, 150] on input "text" at bounding box center [68, 154] width 114 height 16
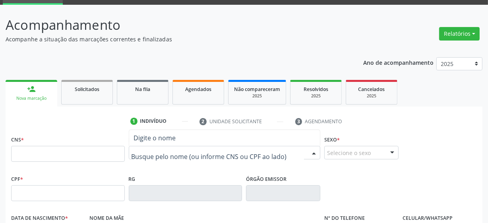
paste input "Joaquim Magalhaes Nascimento"
type input "Joaquim Magalhaes Nascimento"
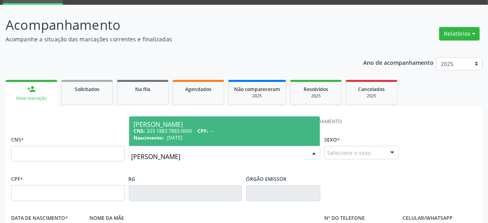
click at [229, 130] on div "CNS: 203 1883 7883 0000 CPF: --" at bounding box center [225, 131] width 182 height 7
type input "203 1883 7883 0000"
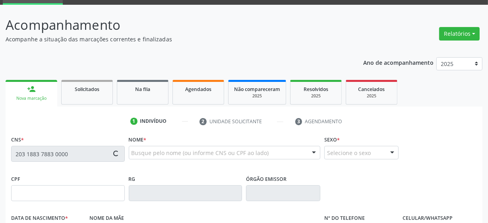
type input "27/08/1988"
type input "Edilma Magalhaes Nascimento"
type input "(87) 99950-6822"
type input "5"
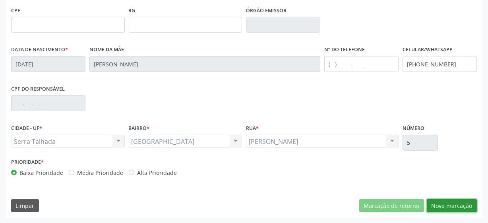
click at [457, 207] on button "Nova marcação" at bounding box center [452, 206] width 50 height 14
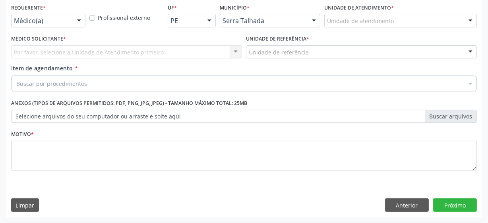
scroll to position [170, 0]
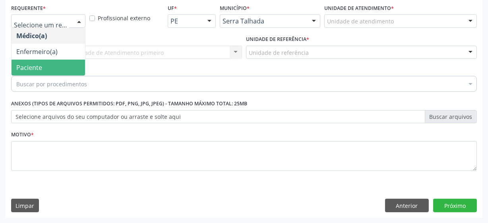
click at [37, 68] on span "Paciente" at bounding box center [29, 67] width 26 height 9
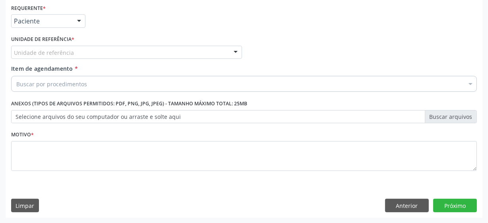
click at [60, 56] on div "Unidade de referência" at bounding box center [126, 53] width 231 height 14
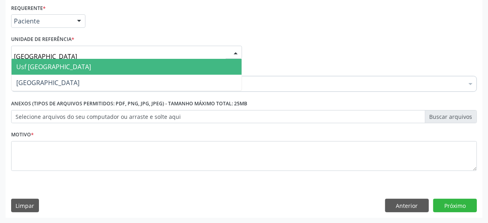
type input "vila bela"
click at [60, 71] on span "Usf [GEOGRAPHIC_DATA]" at bounding box center [127, 67] width 230 height 16
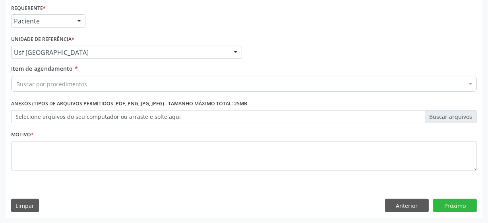
click at [66, 78] on div "Buscar por procedimentos" at bounding box center [244, 84] width 466 height 16
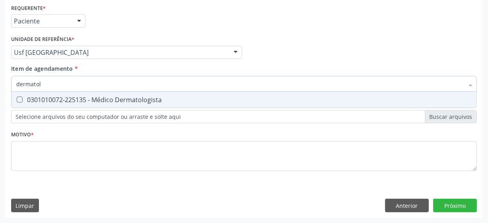
type input "dermatolo"
click at [76, 97] on div "0301010072-225135 - Médico Dermatologista" at bounding box center [243, 100] width 455 height 6
checkbox Dermatologista "true"
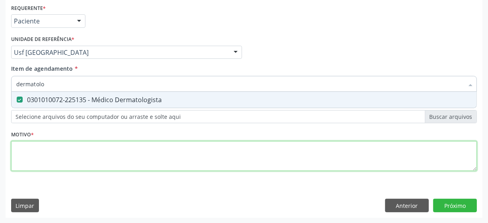
click at [59, 152] on div "Requerente * Paciente Médico(a) Enfermeiro(a) Paciente Nenhum resultado encontr…" at bounding box center [244, 92] width 466 height 180
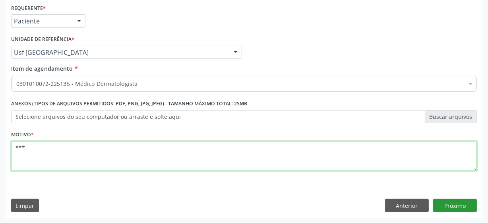
type textarea "***"
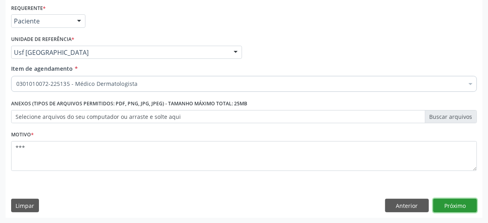
click at [451, 201] on button "Próximo" at bounding box center [455, 206] width 44 height 14
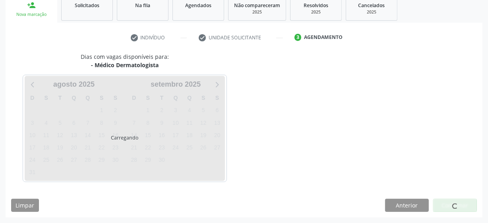
scroll to position [122, 0]
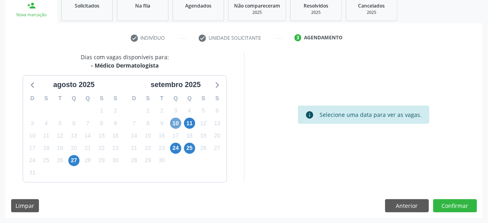
click at [178, 119] on span "10" at bounding box center [175, 123] width 11 height 11
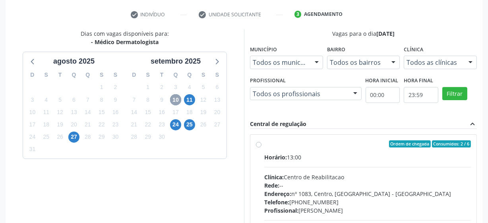
scroll to position [159, 0]
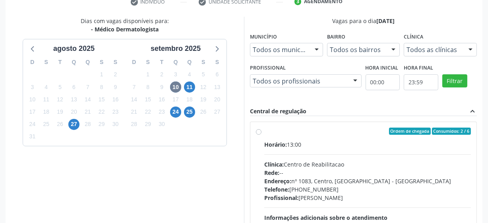
click at [264, 131] on label "Ordem de chegada Consumidos: 2 / 6 Horário: 13:00 Clínica: Centro de Reabilitac…" at bounding box center [367, 189] width 207 height 122
click at [258, 131] on input "Ordem de chegada Consumidos: 2 / 6 Horário: 13:00 Clínica: Centro de Reabilitac…" at bounding box center [259, 131] width 6 height 7
radio input "true"
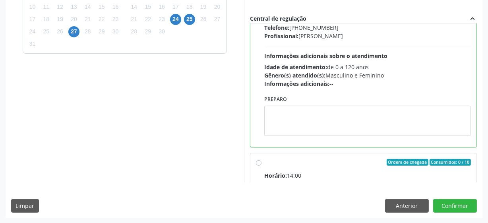
scroll to position [108, 0]
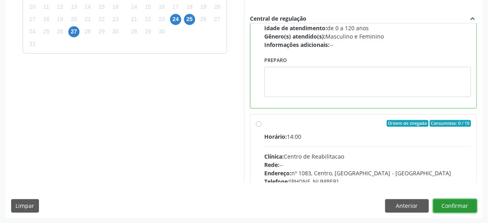
click at [444, 206] on button "Confirmar" at bounding box center [455, 206] width 44 height 14
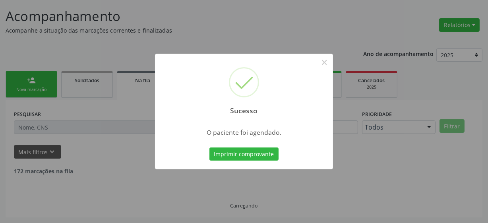
scroll to position [39, 0]
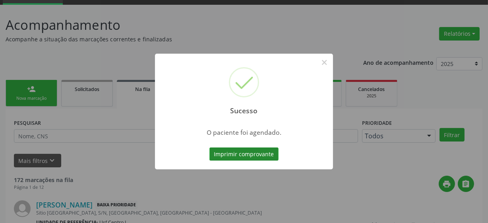
click at [258, 153] on button "Imprimir comprovante" at bounding box center [243, 154] width 69 height 14
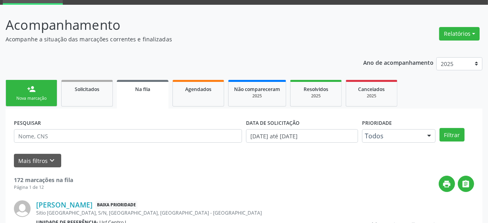
click at [31, 103] on link "person_add Nova marcação" at bounding box center [32, 93] width 52 height 27
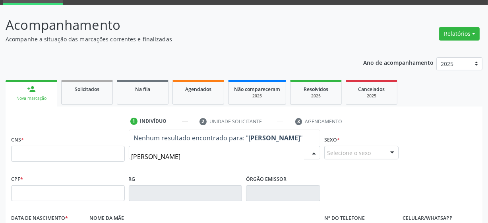
type input "lunna ferraz"
click at [184, 159] on input "lunna ferraz" at bounding box center [218, 157] width 173 height 16
